Goal: Task Accomplishment & Management: Manage account settings

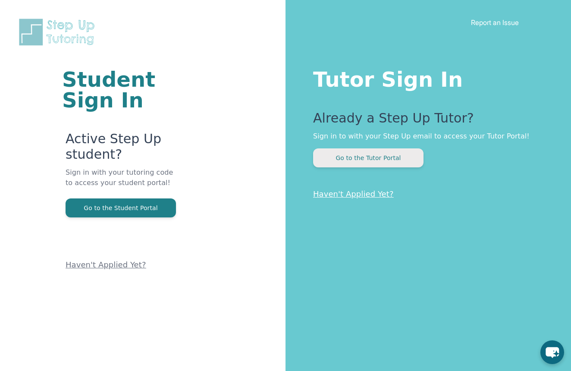
click at [362, 157] on button "Go to the Tutor Portal" at bounding box center [368, 157] width 110 height 19
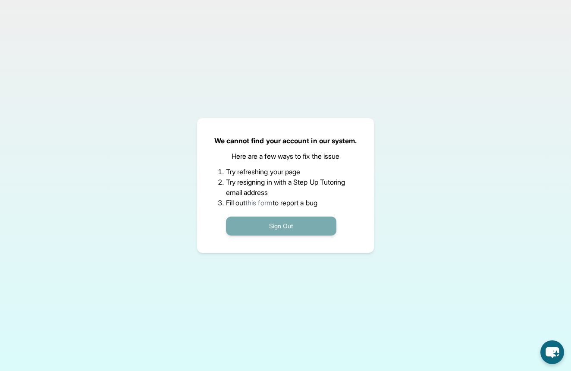
click at [250, 229] on button "Sign Out" at bounding box center [281, 225] width 110 height 19
